Goal: Task Accomplishment & Management: Use online tool/utility

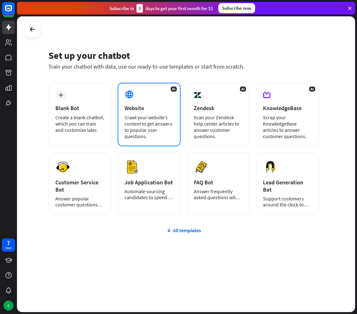
click at [139, 136] on div "Crawl your website’s content to get answers to popular user questions." at bounding box center [149, 126] width 49 height 25
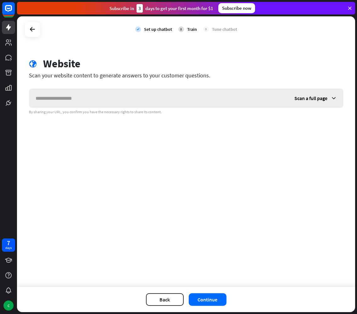
click at [63, 102] on input "text" at bounding box center [158, 98] width 259 height 19
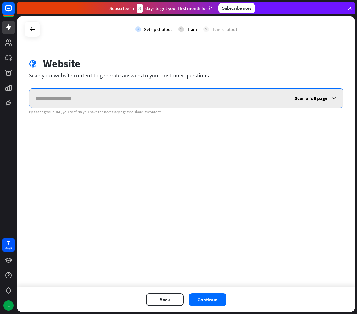
click at [59, 103] on input "text" at bounding box center [158, 98] width 259 height 19
paste input "**********"
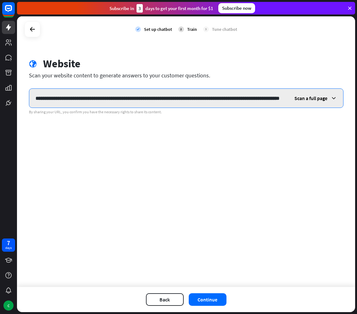
scroll to position [0, 71]
type input "**********"
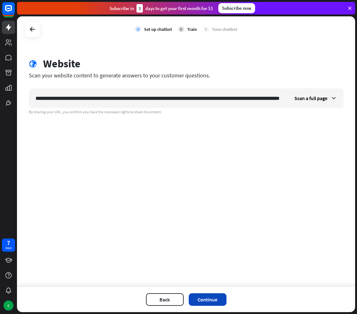
scroll to position [0, 0]
click at [204, 300] on button "Continue" at bounding box center [208, 299] width 38 height 13
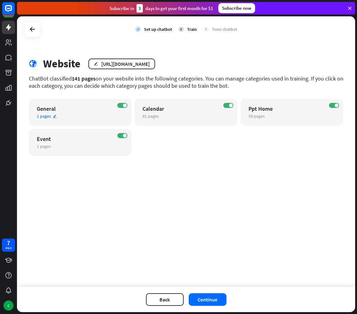
click at [43, 116] on span "1 pages" at bounding box center [44, 116] width 14 height 6
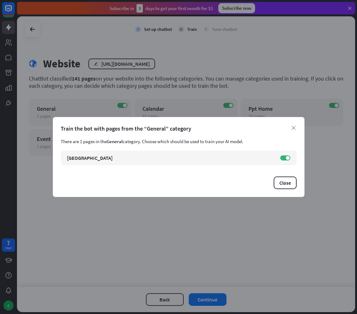
click at [168, 232] on div "close Train the bot with pages from the “General” category There are 1 pages in…" at bounding box center [178, 157] width 357 height 314
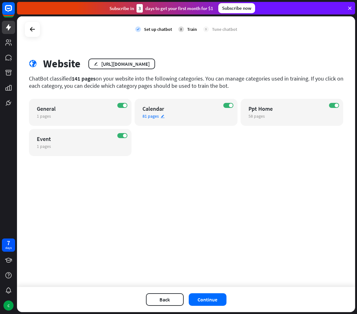
click at [166, 104] on div "ON Calendar 81 pages edit" at bounding box center [186, 112] width 103 height 27
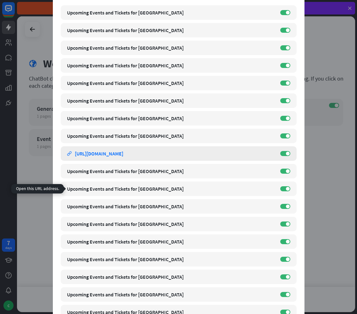
scroll to position [44, 0]
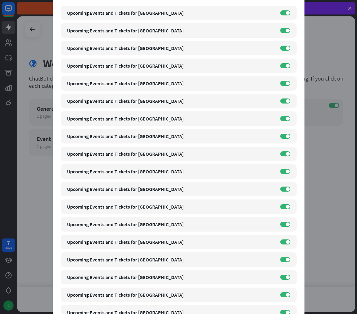
click at [31, 233] on div "close Train the bot with pages from the “Calendar” category There are 81 pages …" at bounding box center [178, 157] width 357 height 314
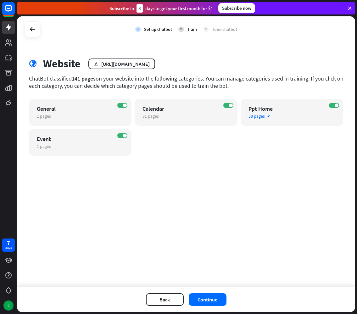
click at [302, 118] on div "58 pages edit" at bounding box center [287, 116] width 76 height 6
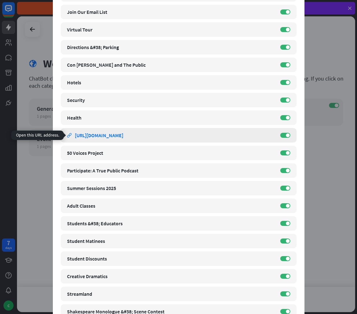
scroll to position [0, 0]
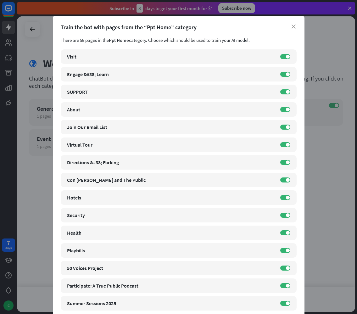
click at [64, 29] on div "Train the bot with pages from the “Ppt Home” category" at bounding box center [179, 27] width 236 height 7
drag, startPoint x: 64, startPoint y: 29, endPoint x: 205, endPoint y: 25, distance: 141.0
click at [205, 25] on div "Train the bot with pages from the “Ppt Home” category" at bounding box center [179, 27] width 236 height 7
click at [45, 29] on div "close Train the bot with pages from the “Ppt Home” category There are 58 pages …" at bounding box center [178, 157] width 357 height 314
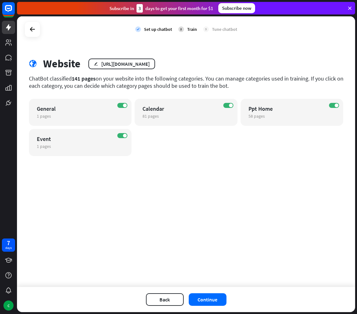
click at [38, 78] on div "ChatBot classified 141 pages on your website into the following categories. You…" at bounding box center [186, 82] width 315 height 14
drag, startPoint x: 38, startPoint y: 78, endPoint x: 81, endPoint y: 79, distance: 42.2
click at [82, 79] on div "ChatBot classified 141 pages on your website into the following categories. You…" at bounding box center [186, 82] width 315 height 14
click at [81, 79] on span "141 pages" at bounding box center [84, 78] width 24 height 7
click at [81, 80] on span "141 pages" at bounding box center [84, 78] width 24 height 7
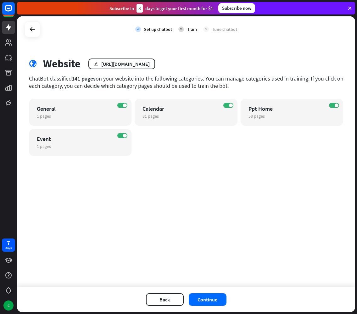
drag, startPoint x: 81, startPoint y: 80, endPoint x: 126, endPoint y: 80, distance: 44.7
click at [126, 80] on div "ChatBot classified 141 pages on your website into the following categories. You…" at bounding box center [186, 82] width 315 height 14
drag, startPoint x: 126, startPoint y: 80, endPoint x: 168, endPoint y: 80, distance: 41.8
click at [168, 80] on div "ChatBot classified 141 pages on your website into the following categories. You…" at bounding box center [186, 82] width 315 height 14
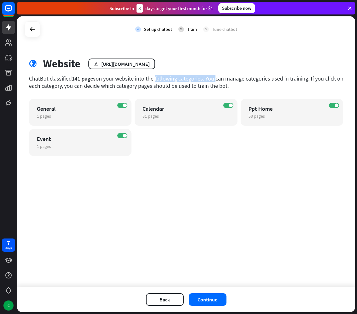
click at [168, 80] on div "ChatBot classified 141 pages on your website into the following categories. You…" at bounding box center [186, 82] width 315 height 14
click at [141, 77] on div "ChatBot classified 141 pages on your website into the following categories. You…" at bounding box center [186, 82] width 315 height 14
drag, startPoint x: 141, startPoint y: 77, endPoint x: 195, endPoint y: 77, distance: 54.4
click at [195, 77] on div "ChatBot classified 141 pages on your website into the following categories. You…" at bounding box center [186, 82] width 315 height 14
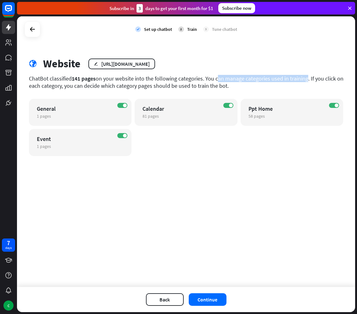
drag, startPoint x: 195, startPoint y: 77, endPoint x: 268, endPoint y: 77, distance: 73.0
click at [268, 77] on div "ChatBot classified 141 pages on your website into the following categories. You…" at bounding box center [186, 82] width 315 height 14
click at [295, 77] on div "ChatBot classified 141 pages on your website into the following categories. You…" at bounding box center [186, 82] width 315 height 14
drag, startPoint x: 295, startPoint y: 77, endPoint x: 264, endPoint y: 78, distance: 31.8
click at [264, 78] on div "ChatBot classified 141 pages on your website into the following categories. You…" at bounding box center [186, 82] width 315 height 14
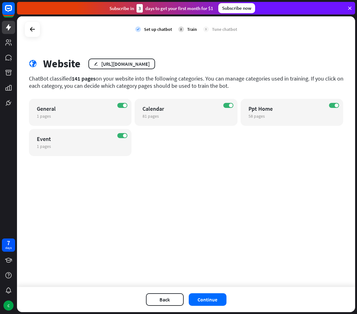
click at [38, 86] on div "ChatBot classified 141 pages on your website into the following categories. You…" at bounding box center [186, 82] width 315 height 14
drag, startPoint x: 38, startPoint y: 86, endPoint x: 125, endPoint y: 83, distance: 86.9
click at [125, 83] on div "ChatBot classified 141 pages on your website into the following categories. You…" at bounding box center [186, 82] width 315 height 14
click at [153, 83] on div "ChatBot classified 141 pages on your website into the following categories. You…" at bounding box center [186, 82] width 315 height 14
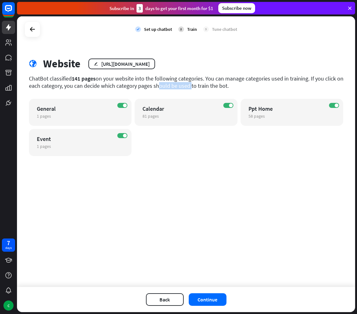
drag, startPoint x: 153, startPoint y: 83, endPoint x: 112, endPoint y: 84, distance: 41.5
click at [112, 84] on div "ChatBot classified 141 pages on your website into the following categories. You…" at bounding box center [186, 82] width 315 height 14
click at [96, 113] on div "1 pages edit" at bounding box center [75, 116] width 76 height 6
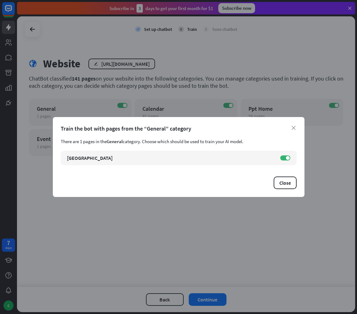
click at [80, 95] on div "close Train the bot with pages from the “General” category There are 1 pages in…" at bounding box center [178, 157] width 357 height 314
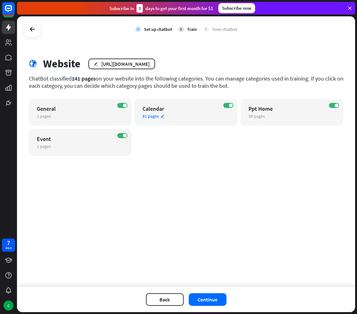
click at [149, 104] on div "ON Calendar 81 pages edit" at bounding box center [186, 112] width 103 height 27
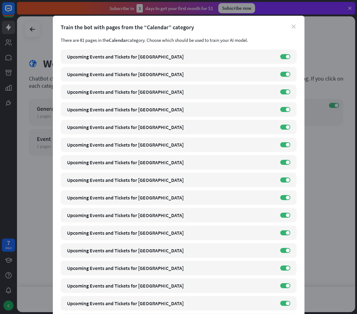
click at [293, 26] on icon "close" at bounding box center [294, 27] width 4 height 4
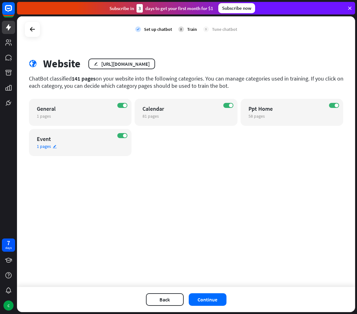
click at [81, 147] on div "1 pages edit" at bounding box center [75, 146] width 76 height 6
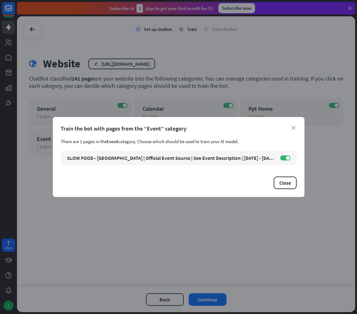
click at [145, 208] on div "close Train the bot with pages from the “Event” category There are 1 pages in t…" at bounding box center [178, 157] width 357 height 314
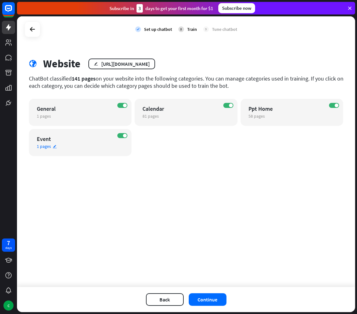
click at [67, 140] on div "Event" at bounding box center [75, 138] width 76 height 7
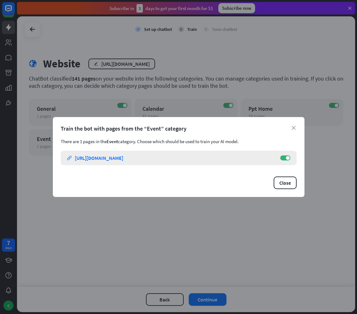
click at [123, 160] on div "[URL][DOMAIN_NAME]" at bounding box center [99, 158] width 48 height 6
click at [294, 127] on icon "close" at bounding box center [294, 128] width 4 height 4
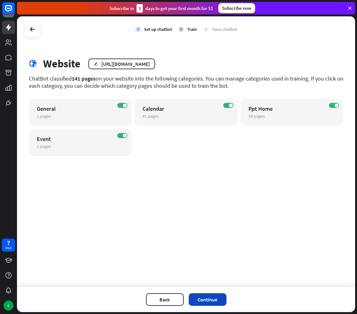
click at [206, 297] on button "Continue" at bounding box center [208, 299] width 38 height 13
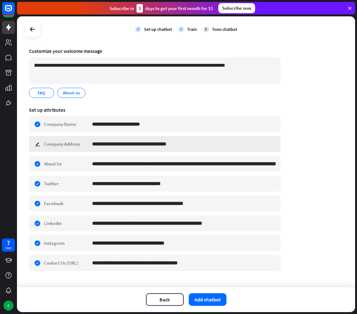
scroll to position [41, 0]
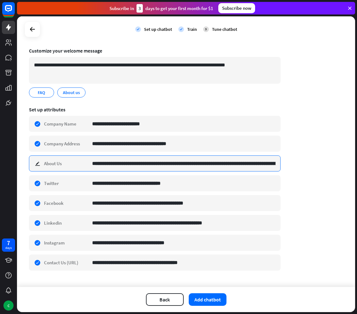
click at [144, 160] on input "**********" at bounding box center [183, 163] width 183 height 15
click at [183, 168] on input "**********" at bounding box center [183, 163] width 183 height 15
drag, startPoint x: 238, startPoint y: 170, endPoint x: 294, endPoint y: 167, distance: 56.7
click at [295, 167] on div "**********" at bounding box center [186, 147] width 315 height 262
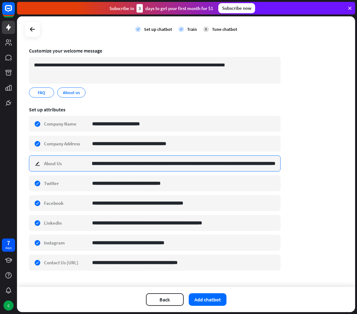
drag, startPoint x: 268, startPoint y: 161, endPoint x: 290, endPoint y: 161, distance: 21.7
click at [290, 161] on div "**********" at bounding box center [186, 147] width 315 height 262
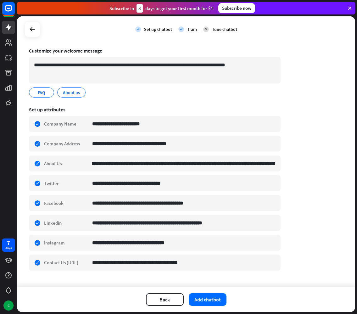
scroll to position [0, 0]
click at [289, 162] on div "**********" at bounding box center [186, 147] width 315 height 262
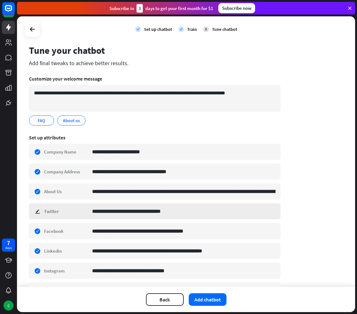
scroll to position [12, 0]
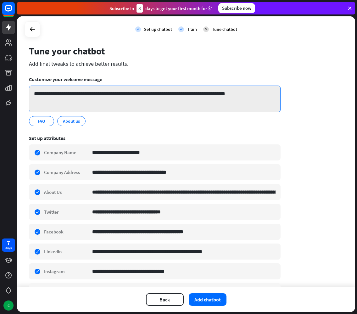
click at [51, 89] on textarea "**********" at bounding box center [155, 99] width 252 height 27
drag, startPoint x: 51, startPoint y: 89, endPoint x: 70, endPoint y: 90, distance: 18.9
click at [70, 90] on textarea "**********" at bounding box center [155, 99] width 252 height 27
click at [50, 93] on textarea "**********" at bounding box center [155, 99] width 252 height 27
drag, startPoint x: 50, startPoint y: 93, endPoint x: 146, endPoint y: 104, distance: 96.5
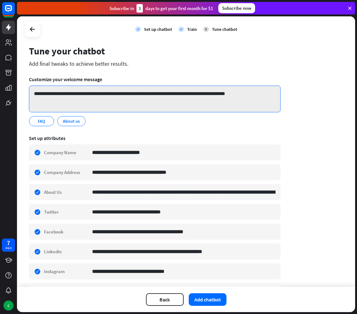
click at [146, 104] on textarea "**********" at bounding box center [155, 99] width 252 height 27
click at [145, 97] on textarea "**********" at bounding box center [155, 99] width 252 height 27
drag, startPoint x: 145, startPoint y: 96, endPoint x: 168, endPoint y: 96, distance: 23.0
click at [168, 96] on textarea "**********" at bounding box center [155, 99] width 252 height 27
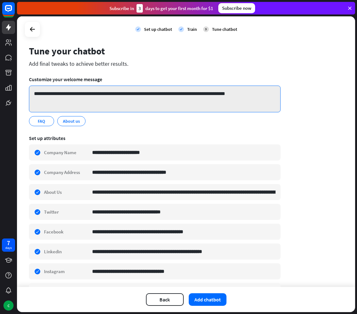
click at [168, 96] on textarea "**********" at bounding box center [155, 99] width 252 height 27
click at [178, 94] on textarea "**********" at bounding box center [155, 99] width 252 height 27
drag, startPoint x: 178, startPoint y: 94, endPoint x: 261, endPoint y: 94, distance: 82.1
click at [261, 94] on textarea "**********" at bounding box center [155, 99] width 252 height 27
click at [245, 87] on textarea "**********" at bounding box center [155, 99] width 252 height 27
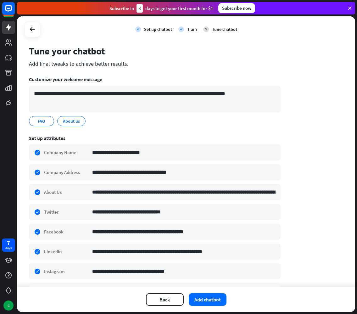
click at [294, 167] on div "**********" at bounding box center [186, 176] width 315 height 262
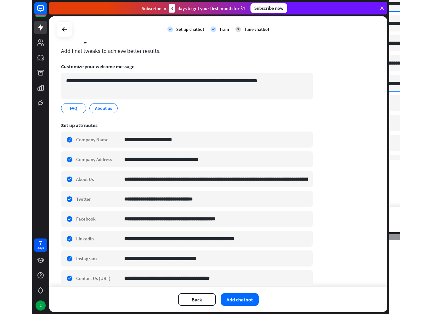
scroll to position [53, 0]
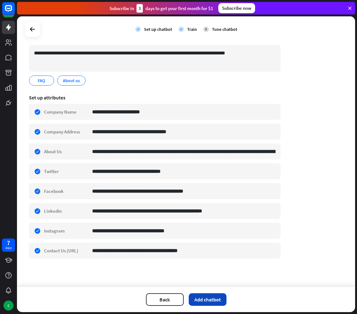
click at [211, 302] on button "Add chatbot" at bounding box center [208, 299] width 38 height 13
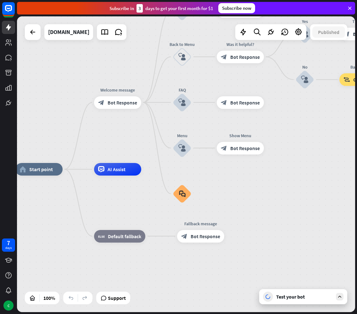
drag, startPoint x: 154, startPoint y: 202, endPoint x: 84, endPoint y: 206, distance: 69.7
click at [84, 206] on div "home_2 Start point Welcome message block_bot_response Bot Response About us blo…" at bounding box center [184, 317] width 338 height 296
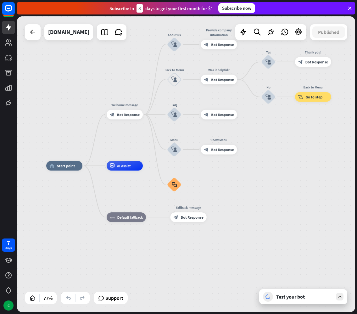
drag, startPoint x: 153, startPoint y: 145, endPoint x: 154, endPoint y: 166, distance: 21.4
click at [154, 166] on div "home_2 Start point Welcome message block_bot_response Bot Response About us blo…" at bounding box center [186, 164] width 338 height 296
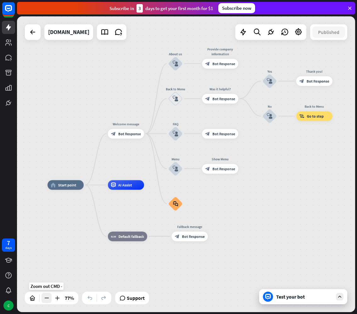
click at [48, 297] on icon at bounding box center [46, 298] width 6 height 6
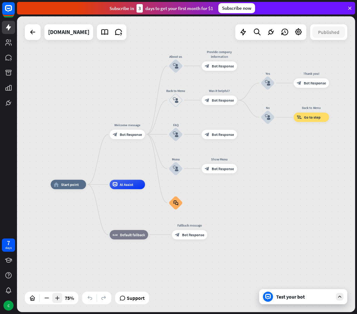
click at [56, 299] on icon at bounding box center [57, 298] width 6 height 6
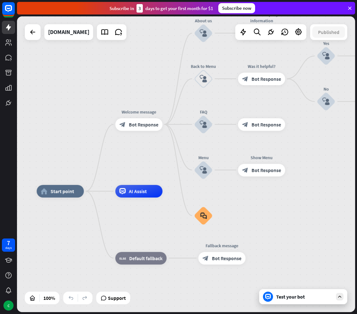
drag, startPoint x: 43, startPoint y: 257, endPoint x: 74, endPoint y: 272, distance: 33.9
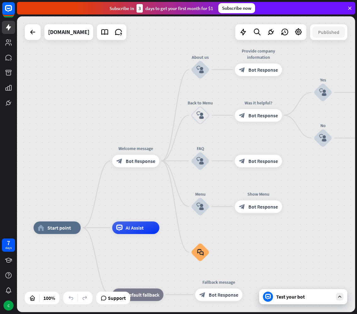
drag, startPoint x: 95, startPoint y: 123, endPoint x: 88, endPoint y: 160, distance: 38.0
click at [88, 160] on div "home_2 Start point Welcome message block_bot_response Bot Response About us blo…" at bounding box center [186, 164] width 338 height 296
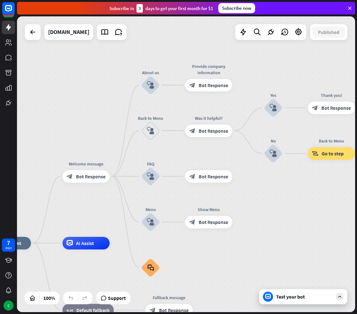
drag, startPoint x: 134, startPoint y: 145, endPoint x: 88, endPoint y: 144, distance: 46.3
click at [88, 144] on div "home_2 Start point Welcome message block_bot_response Bot Response About us blo…" at bounding box center [186, 164] width 338 height 296
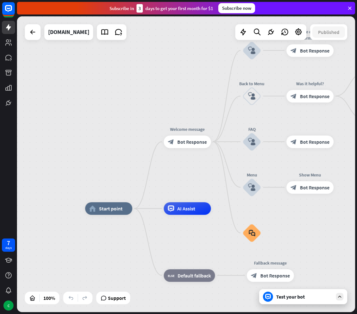
drag, startPoint x: 91, startPoint y: 117, endPoint x: 203, endPoint y: 76, distance: 119.1
click at [203, 76] on div "home_2 Start point Welcome message block_bot_response Bot Response About us blo…" at bounding box center [186, 164] width 338 height 296
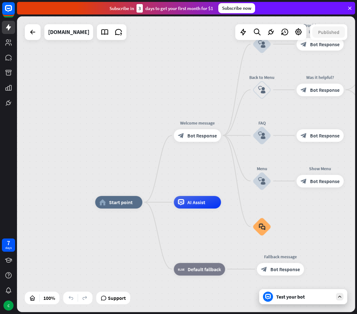
drag, startPoint x: 121, startPoint y: 179, endPoint x: 53, endPoint y: 136, distance: 79.9
click at [53, 136] on div "home_2 Start point Welcome message block_bot_response Bot Response About us blo…" at bounding box center [186, 164] width 338 height 296
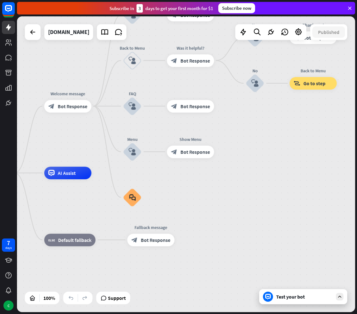
drag, startPoint x: 277, startPoint y: 231, endPoint x: 207, endPoint y: 257, distance: 74.8
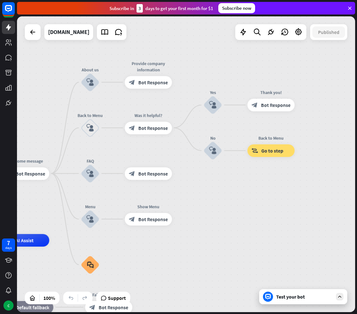
drag, startPoint x: 250, startPoint y: 184, endPoint x: 269, endPoint y: 191, distance: 19.6
click at [268, 191] on div "home_2 Start point Welcome message block_bot_response Bot Response About us blo…" at bounding box center [186, 164] width 338 height 296
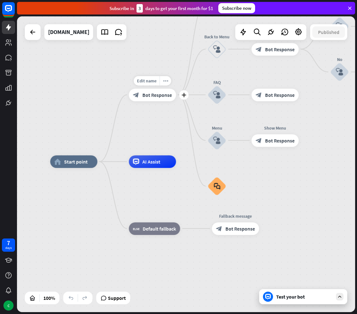
drag, startPoint x: 102, startPoint y: 133, endPoint x: 178, endPoint y: 102, distance: 82.4
click at [176, 101] on div "Edit name more_horiz plus block_bot_response Bot Response" at bounding box center [152, 94] width 47 height 13
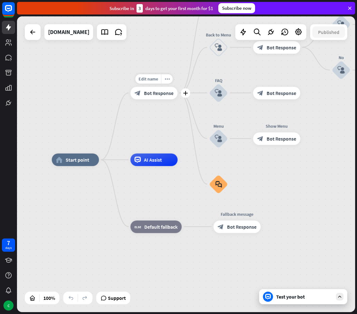
click at [153, 96] on div "block_bot_response Bot Response" at bounding box center [154, 93] width 47 height 13
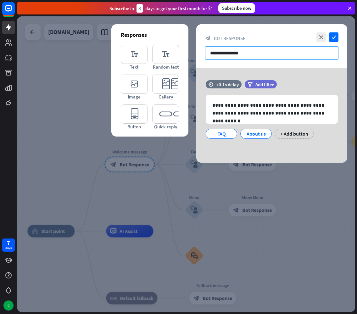
drag, startPoint x: 275, startPoint y: 50, endPoint x: 188, endPoint y: 54, distance: 86.3
click at [188, 54] on div "**********" at bounding box center [186, 164] width 338 height 296
click at [18, 154] on div at bounding box center [186, 164] width 338 height 296
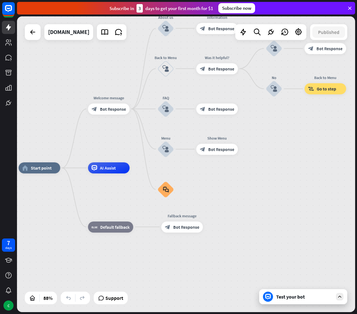
drag, startPoint x: 165, startPoint y: 255, endPoint x: 143, endPoint y: 179, distance: 79.3
click at [143, 179] on div "home_2 Start point Welcome message block_bot_response Bot Response About us blo…" at bounding box center [168, 298] width 299 height 261
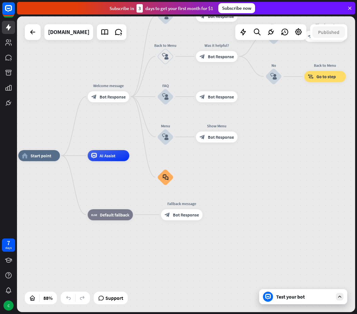
drag, startPoint x: 124, startPoint y: 179, endPoint x: 117, endPoint y: 179, distance: 6.3
click at [117, 179] on div "home_2 Start point Welcome message block_bot_response Bot Response About us blo…" at bounding box center [167, 286] width 299 height 261
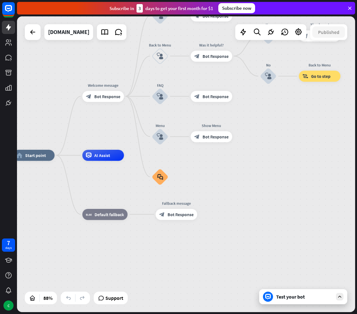
drag, startPoint x: 138, startPoint y: 129, endPoint x: 193, endPoint y: 120, distance: 56.1
click at [193, 120] on div "home_2 Start point Welcome message block_bot_response Bot Response About us blo…" at bounding box center [186, 164] width 338 height 296
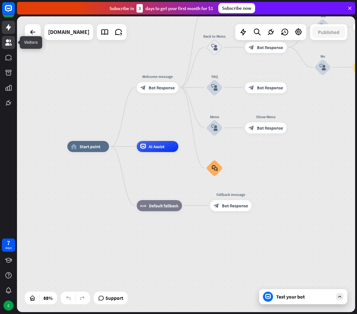
click at [4, 39] on link at bounding box center [8, 42] width 13 height 13
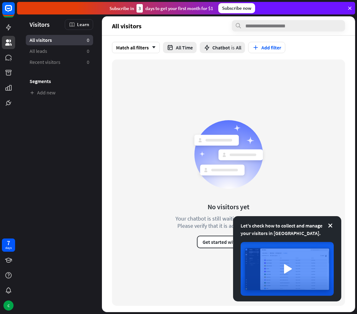
click at [322, 9] on icon at bounding box center [350, 8] width 6 height 6
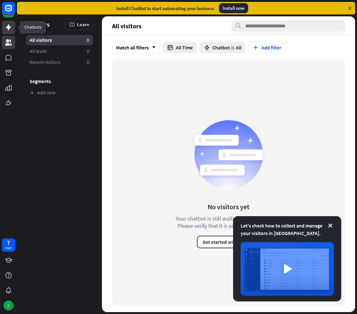
click at [6, 26] on icon at bounding box center [9, 28] width 8 height 8
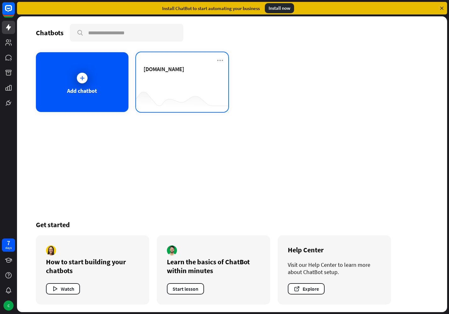
click at [185, 95] on div at bounding box center [182, 99] width 92 height 24
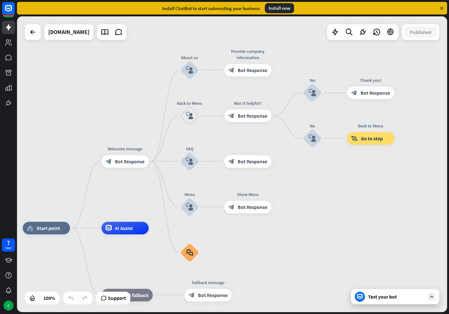
drag, startPoint x: 230, startPoint y: 52, endPoint x: 149, endPoint y: 116, distance: 102.5
click at [149, 116] on div "home_2 Start point Welcome message block_bot_response Bot Response About us blo…" at bounding box center [232, 164] width 430 height 296
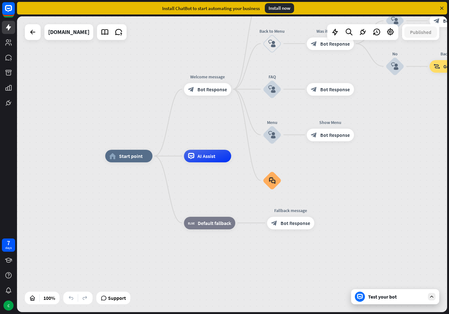
drag, startPoint x: 142, startPoint y: 116, endPoint x: 237, endPoint y: 62, distance: 109.3
click at [237, 62] on div "home_2 Start point Welcome message block_bot_response Bot Response About us blo…" at bounding box center [232, 164] width 430 height 296
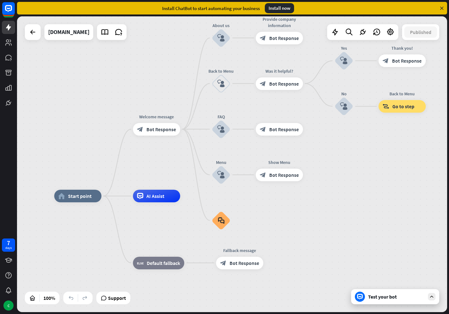
drag, startPoint x: 237, startPoint y: 62, endPoint x: 171, endPoint y: 88, distance: 70.9
click at [171, 88] on div "home_2 Start point Welcome message block_bot_response Bot Response About us blo…" at bounding box center [232, 164] width 430 height 296
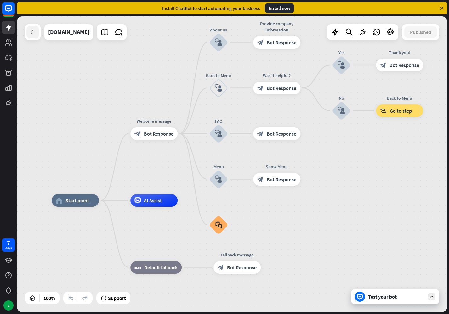
click at [30, 36] on div at bounding box center [32, 32] width 13 height 13
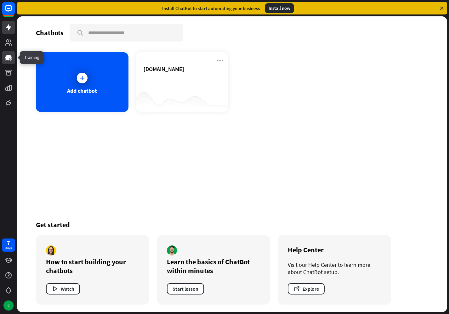
click at [9, 62] on link at bounding box center [8, 57] width 13 height 13
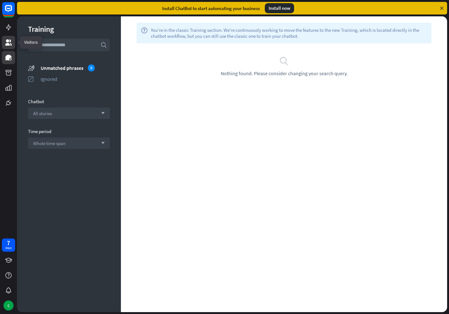
click at [8, 45] on icon at bounding box center [8, 42] width 6 height 6
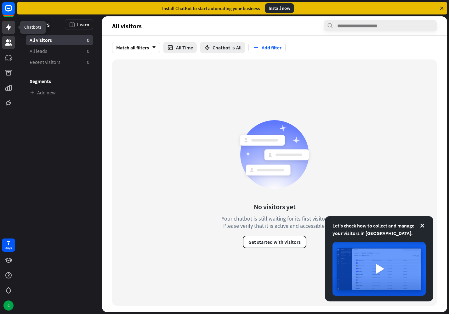
click at [8, 29] on icon at bounding box center [8, 27] width 5 height 6
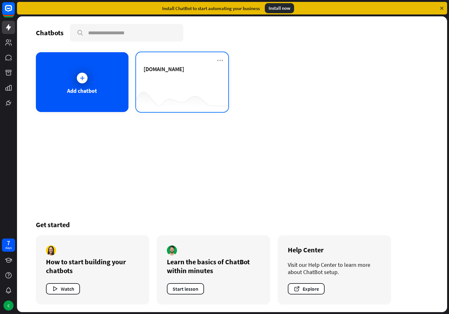
click at [170, 89] on div at bounding box center [182, 99] width 92 height 24
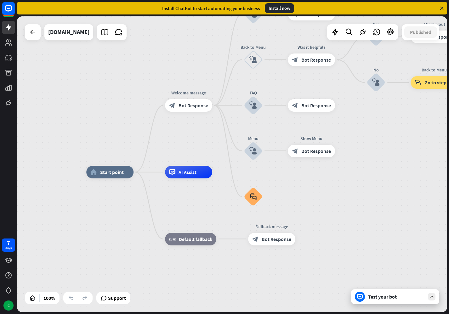
drag, startPoint x: 137, startPoint y: 120, endPoint x: 115, endPoint y: 128, distance: 23.6
click at [115, 128] on div "home_2 Start point Welcome message block_bot_response Bot Response About us blo…" at bounding box center [232, 164] width 430 height 296
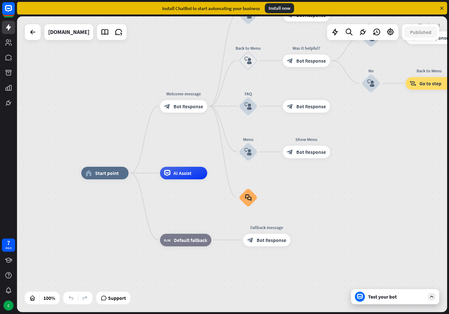
drag, startPoint x: 121, startPoint y: 127, endPoint x: 90, endPoint y: 144, distance: 34.3
click at [90, 144] on div "home_2 Start point Welcome message block_bot_response Bot Response About us blo…" at bounding box center [232, 164] width 430 height 296
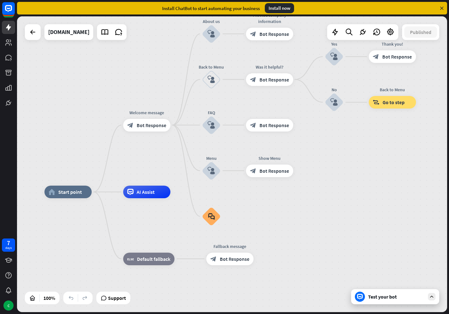
drag, startPoint x: 96, startPoint y: 125, endPoint x: 87, endPoint y: 129, distance: 10.0
click at [87, 129] on div "home_2 Start point Welcome message block_bot_response Bot Response About us blo…" at bounding box center [232, 164] width 430 height 296
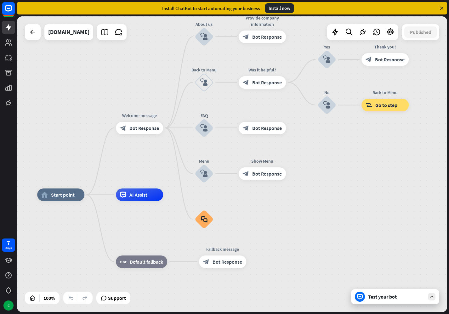
drag, startPoint x: 91, startPoint y: 132, endPoint x: 83, endPoint y: 135, distance: 8.2
click at [83, 135] on div "home_2 Start point Welcome message block_bot_response Bot Response About us blo…" at bounding box center [232, 164] width 430 height 296
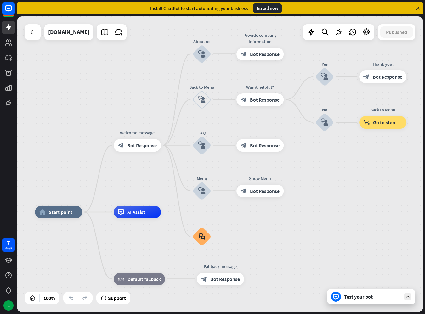
drag, startPoint x: 99, startPoint y: 87, endPoint x: 100, endPoint y: 102, distance: 15.4
click at [100, 102] on div "home_2 Start point Welcome message block_bot_response Bot Response About us blo…" at bounding box center [220, 164] width 406 height 296
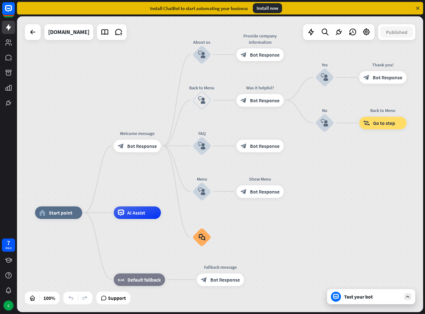
click at [99, 103] on div "home_2 Start point Welcome message block_bot_response Bot Response About us blo…" at bounding box center [220, 164] width 406 height 296
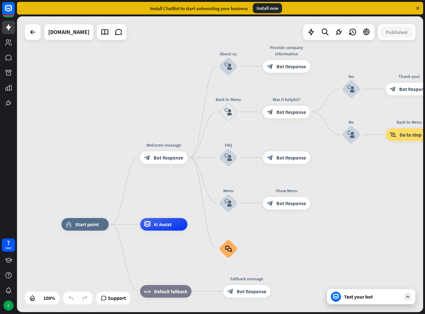
drag, startPoint x: 104, startPoint y: 106, endPoint x: 130, endPoint y: 118, distance: 28.9
click at [130, 118] on div "home_2 Start point Welcome message block_bot_response Bot Response About us blo…" at bounding box center [220, 164] width 406 height 296
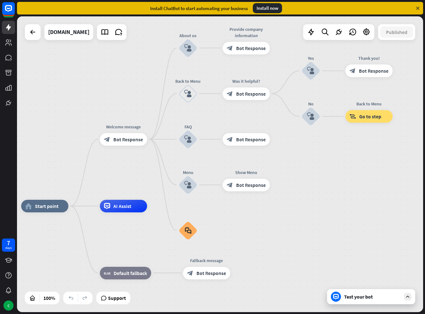
drag, startPoint x: 130, startPoint y: 118, endPoint x: 90, endPoint y: 99, distance: 44.1
click at [90, 99] on div "home_2 Start point Welcome message block_bot_response Bot Response About us blo…" at bounding box center [220, 164] width 406 height 296
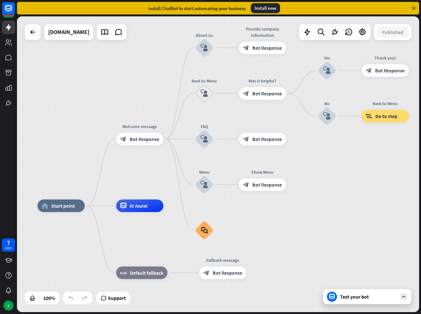
drag, startPoint x: 95, startPoint y: 105, endPoint x: 110, endPoint y: 105, distance: 15.1
click at [110, 105] on div "home_2 Start point Welcome message block_bot_response Bot Response About us blo…" at bounding box center [218, 164] width 402 height 296
click at [68, 207] on span "Start point" at bounding box center [63, 205] width 24 height 6
click at [53, 194] on div "Edit name" at bounding box center [55, 191] width 26 height 9
click at [55, 166] on div "home_2 Start point Welcome message block_bot_response Bot Response About us blo…" at bounding box center [218, 164] width 402 height 296
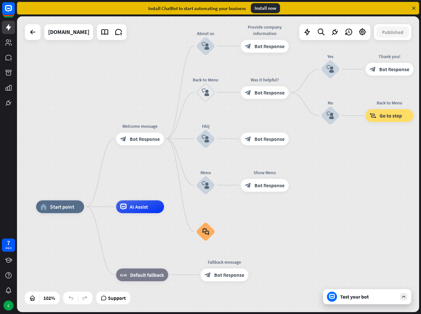
click at [60, 95] on div "home_2 Start point Welcome message block_bot_response Bot Response About us blo…" at bounding box center [218, 164] width 402 height 296
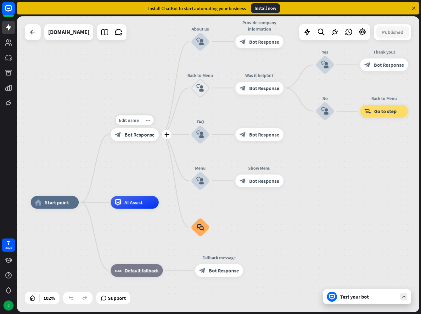
drag, startPoint x: 153, startPoint y: 153, endPoint x: 143, endPoint y: 143, distance: 14.7
click at [143, 141] on div "Edit name more_horiz plus block_bot_response Bot Response" at bounding box center [135, 134] width 48 height 13
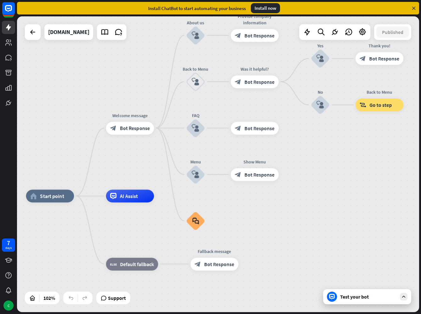
drag, startPoint x: 121, startPoint y: 168, endPoint x: 137, endPoint y: 167, distance: 16.0
click at [137, 167] on div "home_2 Start point Welcome message block_bot_response Bot Response About us blo…" at bounding box center [218, 164] width 402 height 296
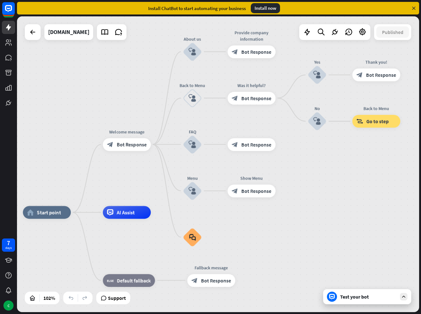
drag, startPoint x: 148, startPoint y: 162, endPoint x: 126, endPoint y: 180, distance: 27.9
click at [126, 180] on div "home_2 Start point Welcome message block_bot_response Bot Response About us blo…" at bounding box center [218, 164] width 402 height 296
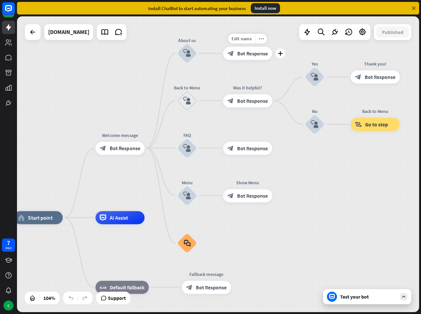
drag, startPoint x: 214, startPoint y: 68, endPoint x: 210, endPoint y: 71, distance: 5.0
click at [223, 60] on div "Edit name more_horiz plus Provide company information block_bot_response Bot Re…" at bounding box center [247, 53] width 49 height 13
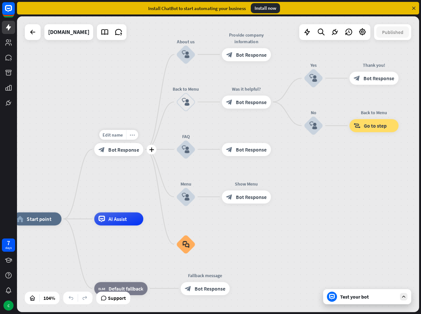
click at [133, 134] on icon "more_horiz" at bounding box center [132, 134] width 5 height 5
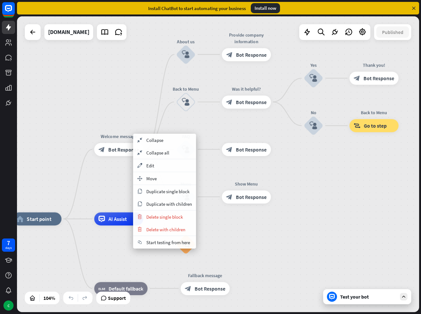
click at [124, 96] on div "home_2 Start point Welcome message block_bot_response Bot Response About us blo…" at bounding box center [218, 164] width 402 height 296
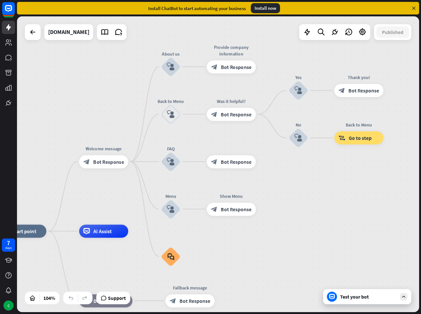
drag, startPoint x: 213, startPoint y: 75, endPoint x: 190, endPoint y: 97, distance: 31.6
click at [190, 97] on div "home_2 Start point Welcome message block_bot_response Bot Response About us blo…" at bounding box center [218, 164] width 402 height 296
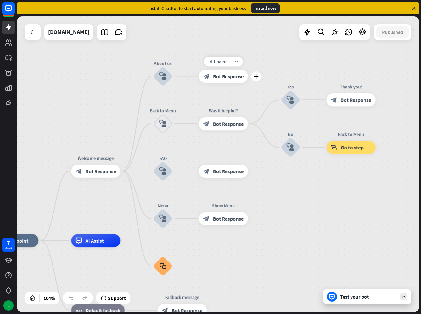
click at [219, 79] on span "Bot Response" at bounding box center [228, 76] width 31 height 7
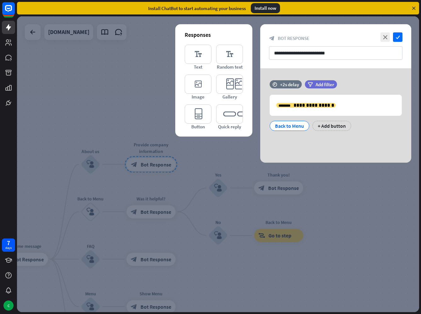
click at [137, 104] on div at bounding box center [218, 164] width 402 height 296
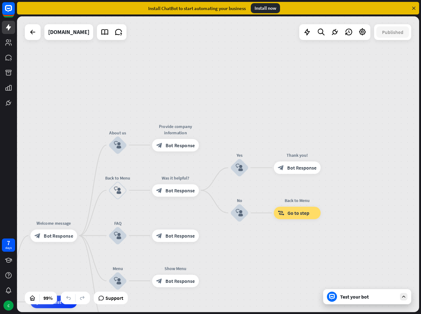
drag, startPoint x: 48, startPoint y: 180, endPoint x: 130, endPoint y: 122, distance: 100.0
click at [130, 122] on div "home_2 Start point Welcome message block_bot_response Bot Response About us blo…" at bounding box center [218, 164] width 402 height 296
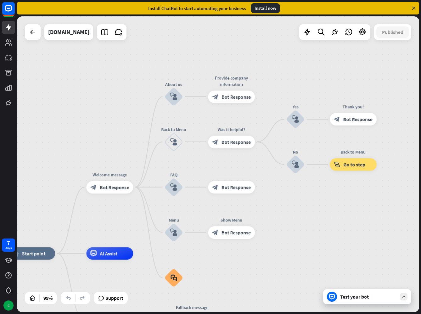
drag, startPoint x: 130, startPoint y: 122, endPoint x: 132, endPoint y: 104, distance: 18.7
click at [132, 104] on div "home_2 Start point Welcome message block_bot_response Bot Response About us blo…" at bounding box center [218, 164] width 402 height 296
